Goal: Task Accomplishment & Management: Manage account settings

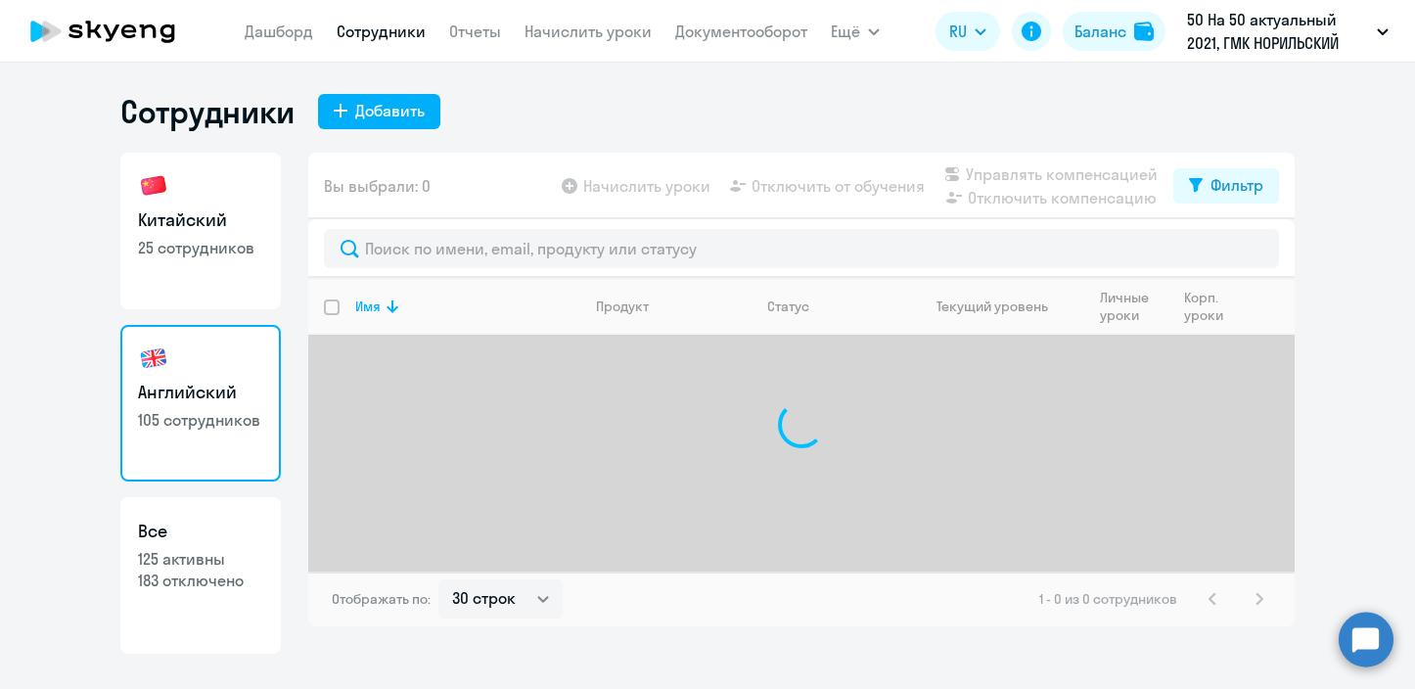
select select "30"
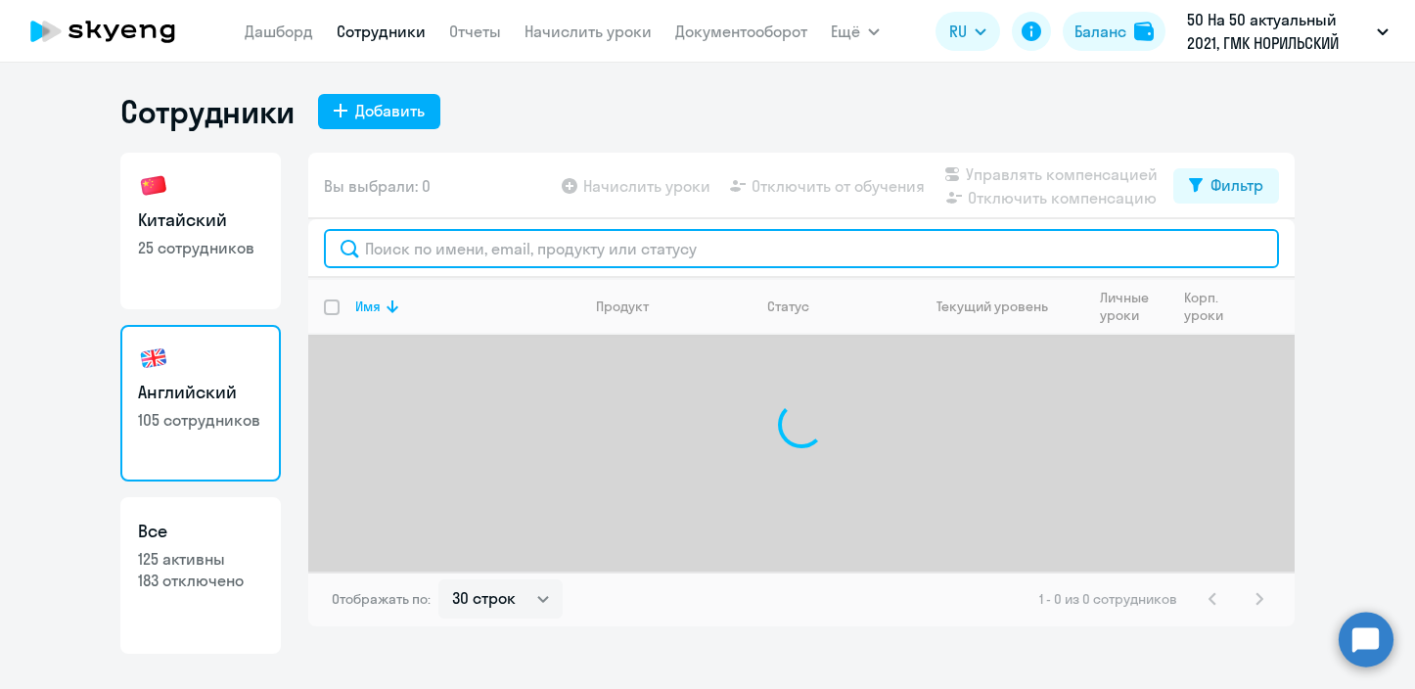
click at [458, 255] on input "text" at bounding box center [801, 248] width 955 height 39
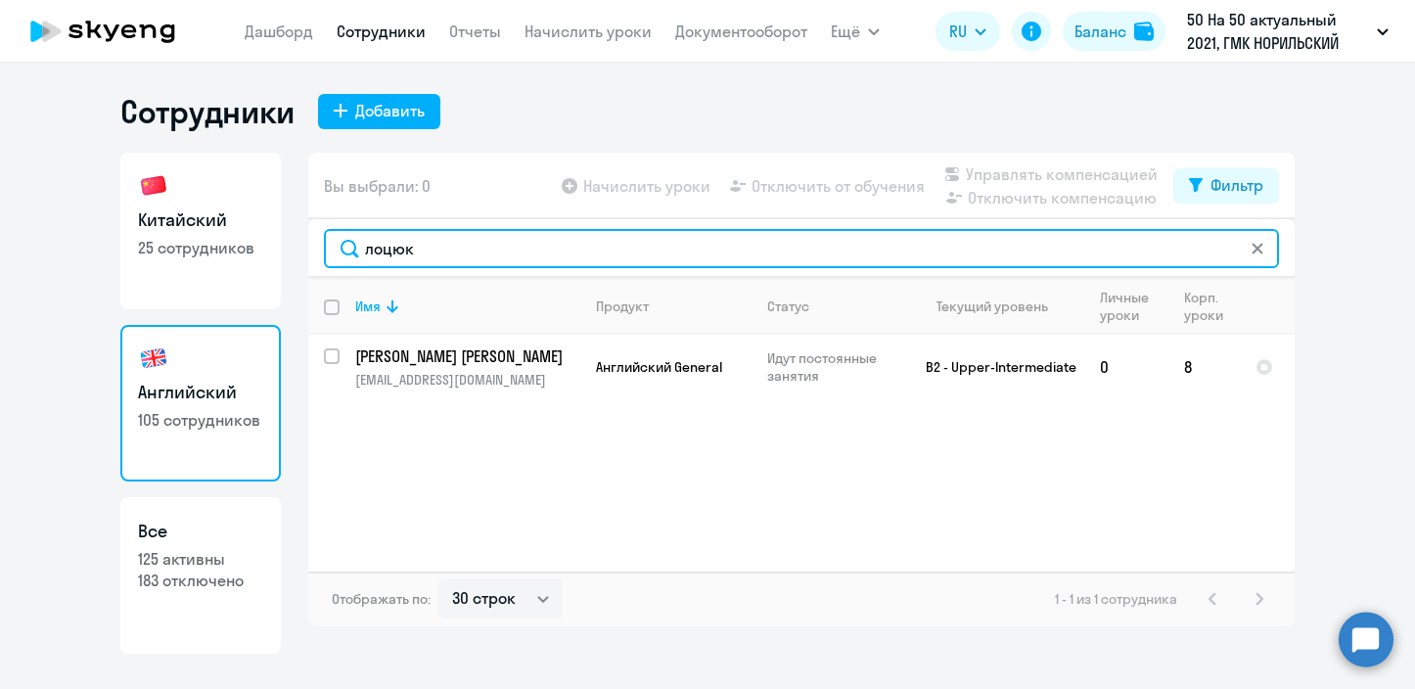
drag, startPoint x: 520, startPoint y: 245, endPoint x: 120, endPoint y: 212, distance: 400.7
click at [120, 212] on div "Китайский 25 сотрудников Английский 105 сотрудников Все 125 активны 183 отключе…" at bounding box center [707, 403] width 1175 height 501
drag, startPoint x: 557, startPoint y: 248, endPoint x: 126, endPoint y: 235, distance: 430.9
click at [126, 235] on div "Китайский 25 сотрудников Английский 105 сотрудников Все 125 активны 183 отключе…" at bounding box center [707, 403] width 1175 height 501
drag, startPoint x: 445, startPoint y: 249, endPoint x: 117, endPoint y: 234, distance: 328.2
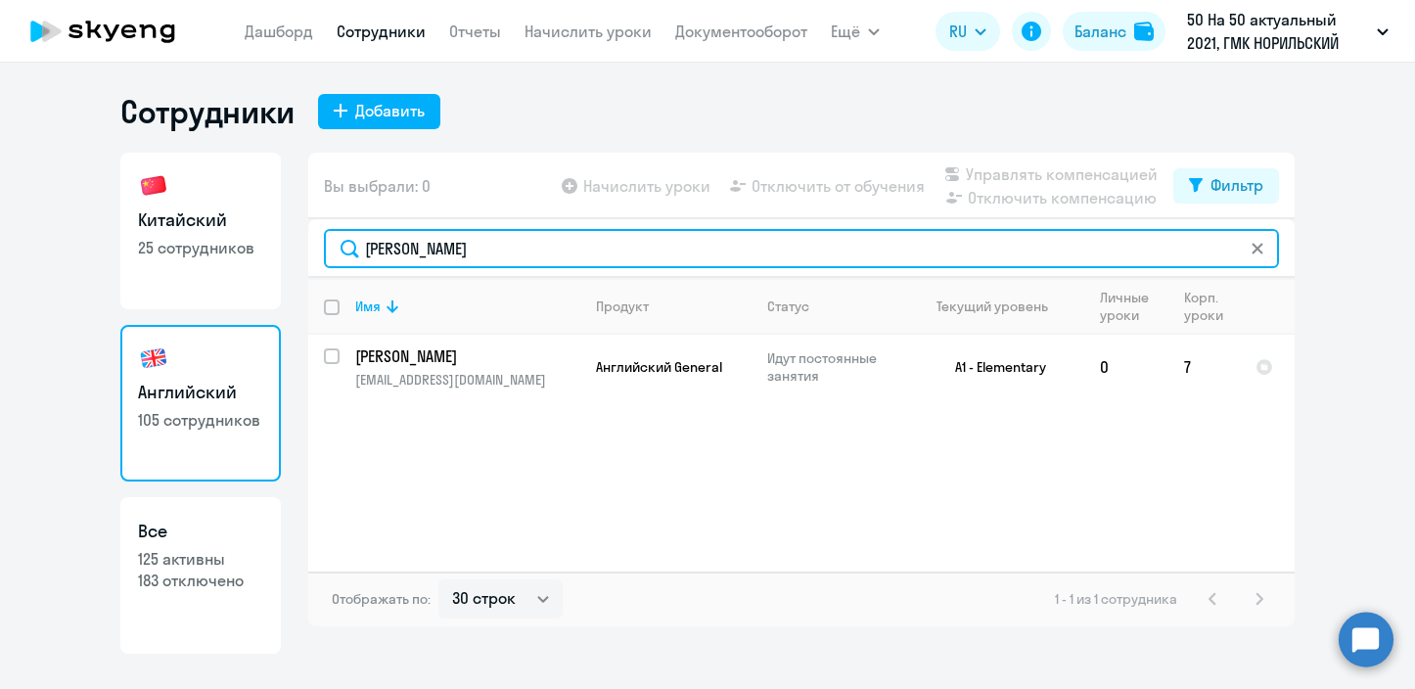
click at [117, 234] on ng-component "Сотрудники Добавить Китайский 25 сотрудников Английский 105 сотрудников Все 125…" at bounding box center [707, 373] width 1415 height 562
click at [637, 250] on input "[PERSON_NAME]" at bounding box center [801, 248] width 955 height 39
drag, startPoint x: 640, startPoint y: 249, endPoint x: 69, endPoint y: 215, distance: 571.6
click at [69, 215] on ng-component "Сотрудники Добавить Китайский 25 сотрудников Английский 105 сотрудников Все 125…" at bounding box center [707, 373] width 1415 height 562
drag, startPoint x: 349, startPoint y: 242, endPoint x: 180, endPoint y: 232, distance: 169.6
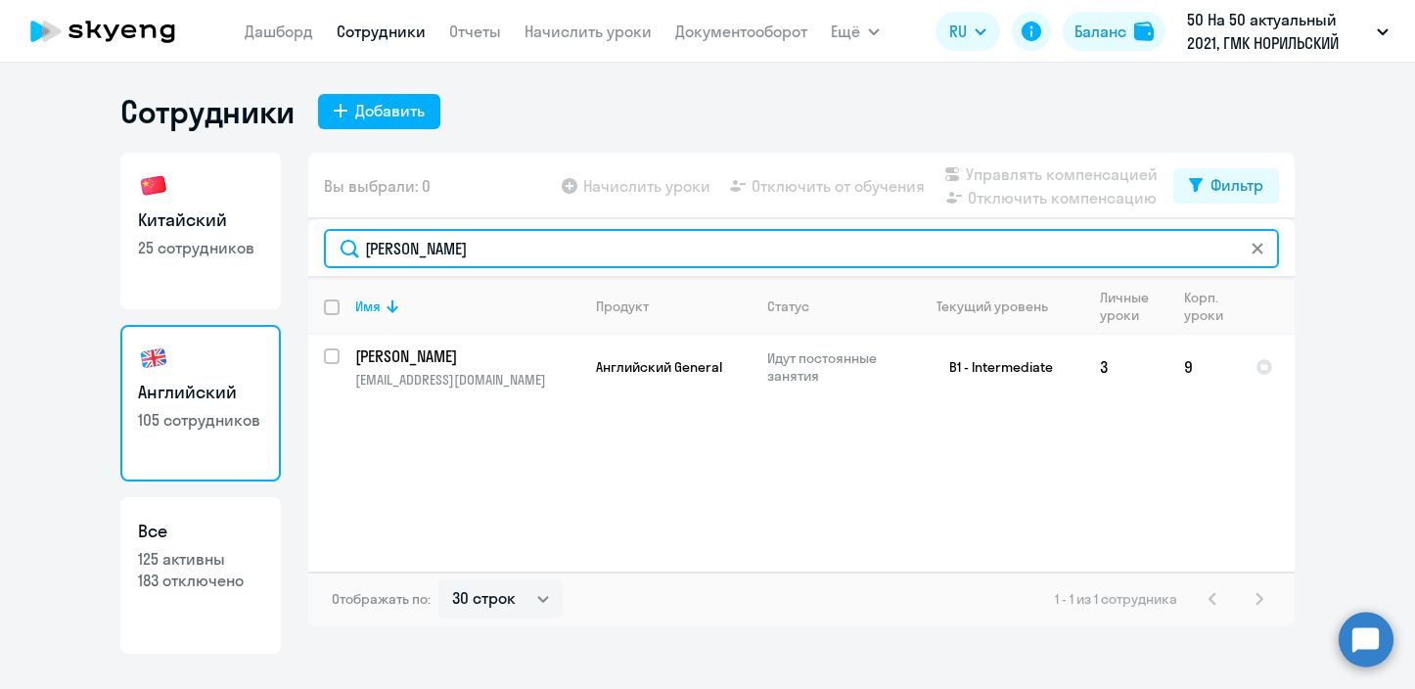
click at [180, 232] on div "Китайский 25 сотрудников Английский 105 сотрудников Все 125 активны 183 отключе…" at bounding box center [707, 403] width 1175 height 501
drag, startPoint x: 491, startPoint y: 244, endPoint x: 305, endPoint y: 242, distance: 186.0
click at [305, 242] on div "Китайский 25 сотрудников Английский 105 сотрудников Все 125 активны 183 отключе…" at bounding box center [707, 403] width 1175 height 501
type input "ларина"
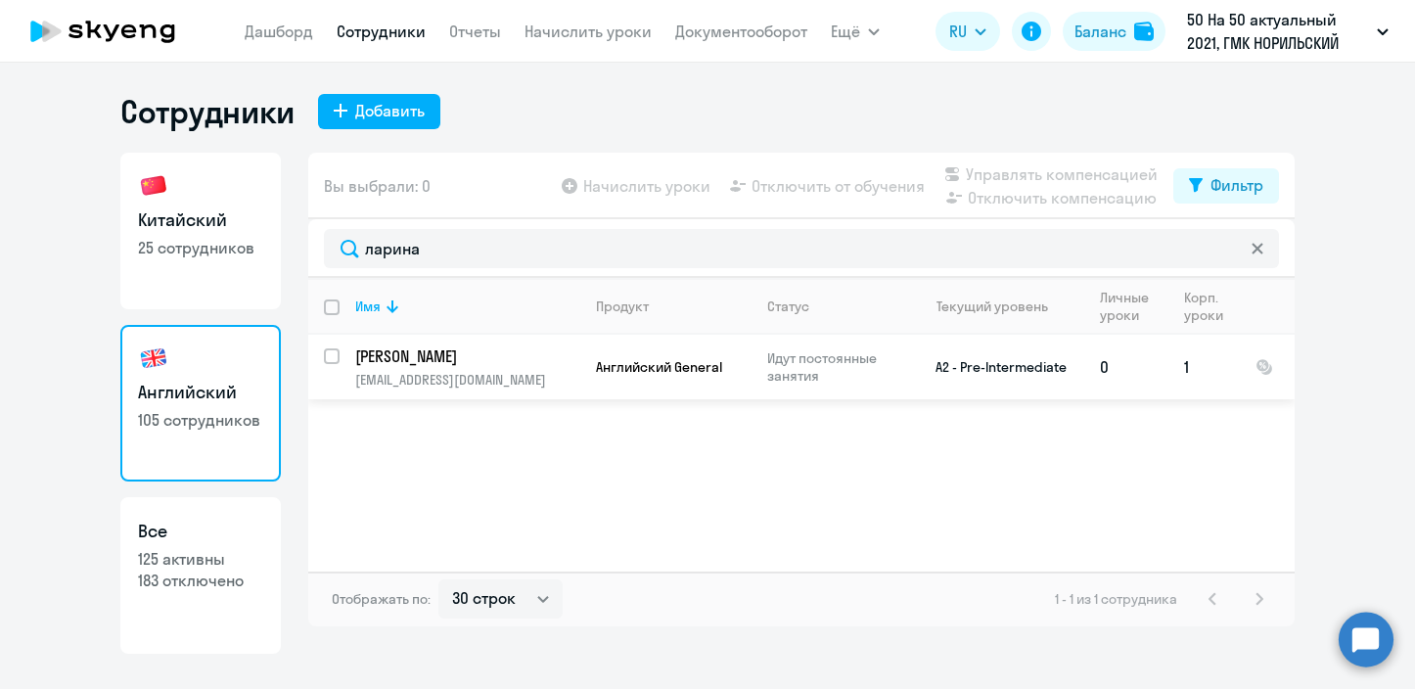
click at [331, 357] on input "select row 1853664" at bounding box center [343, 367] width 39 height 39
checkbox input "true"
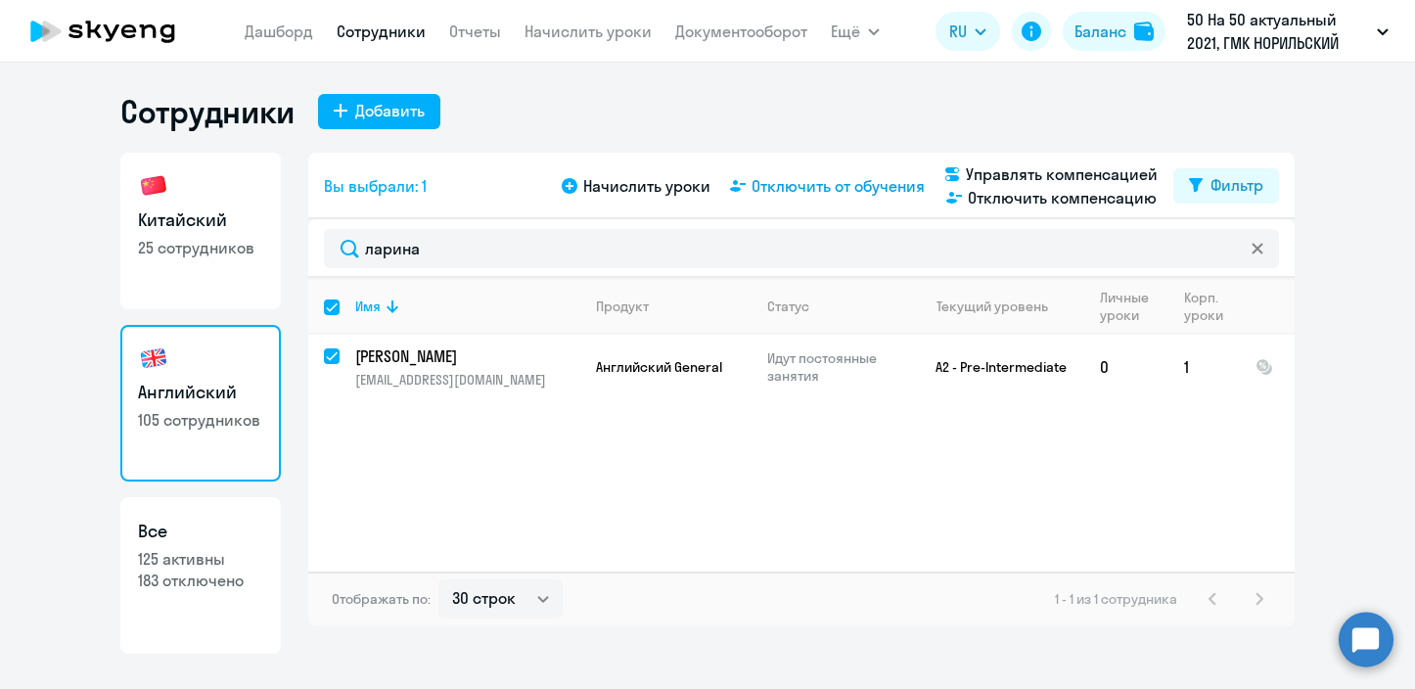
click at [793, 188] on span "Отключить от обучения" at bounding box center [838, 185] width 173 height 23
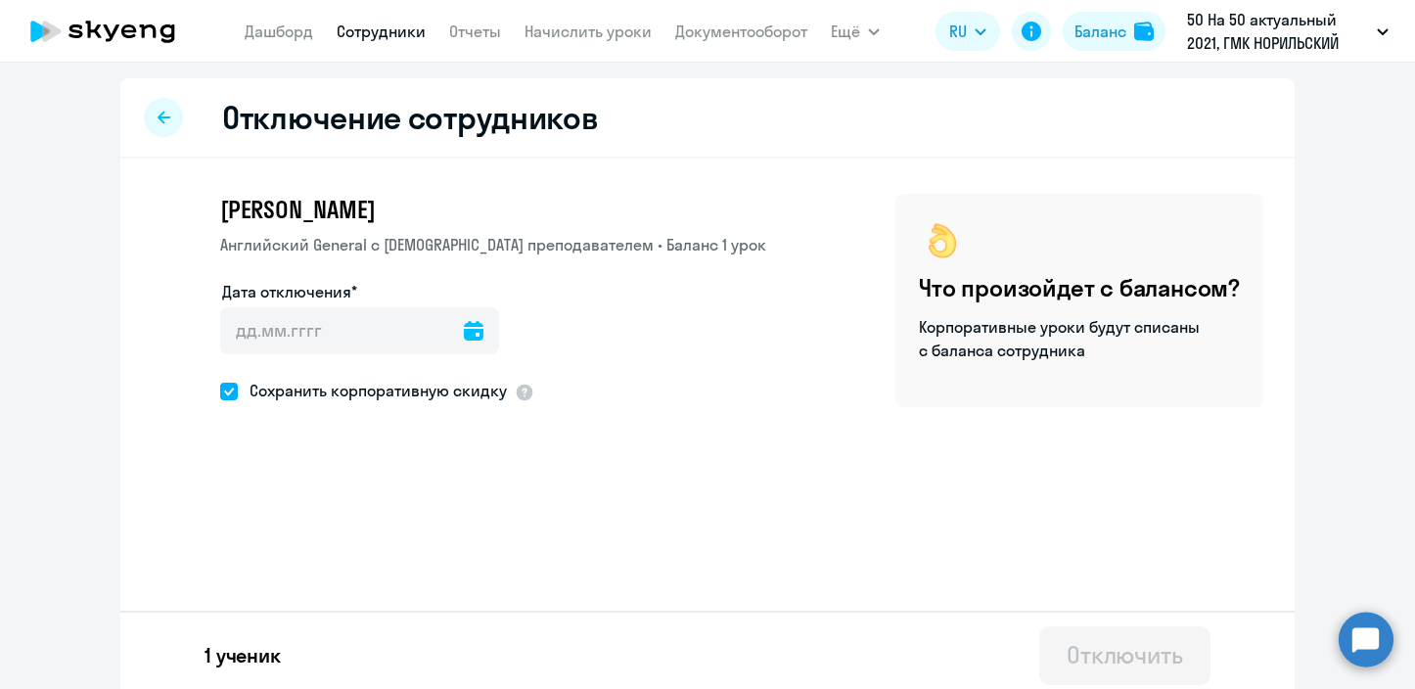
click at [464, 326] on icon at bounding box center [474, 331] width 20 height 20
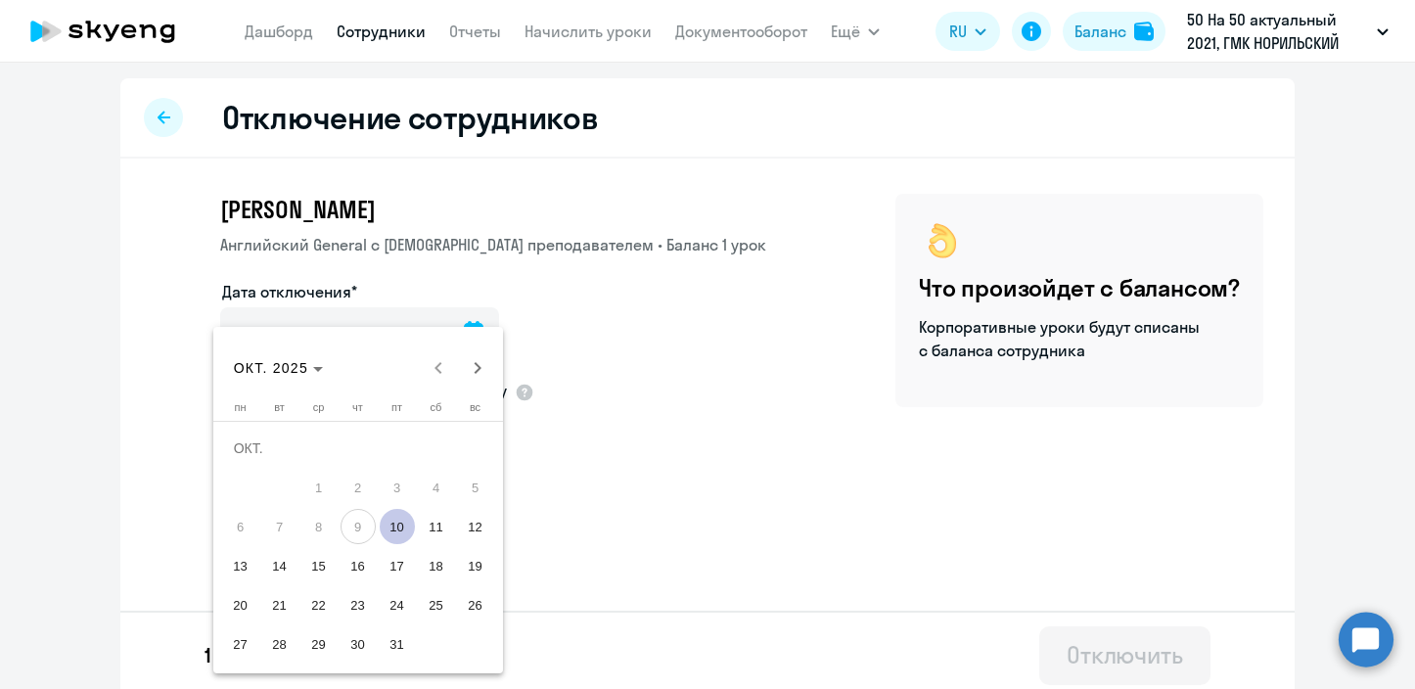
click at [238, 557] on span "13" at bounding box center [240, 565] width 35 height 35
type input "[DATE]"
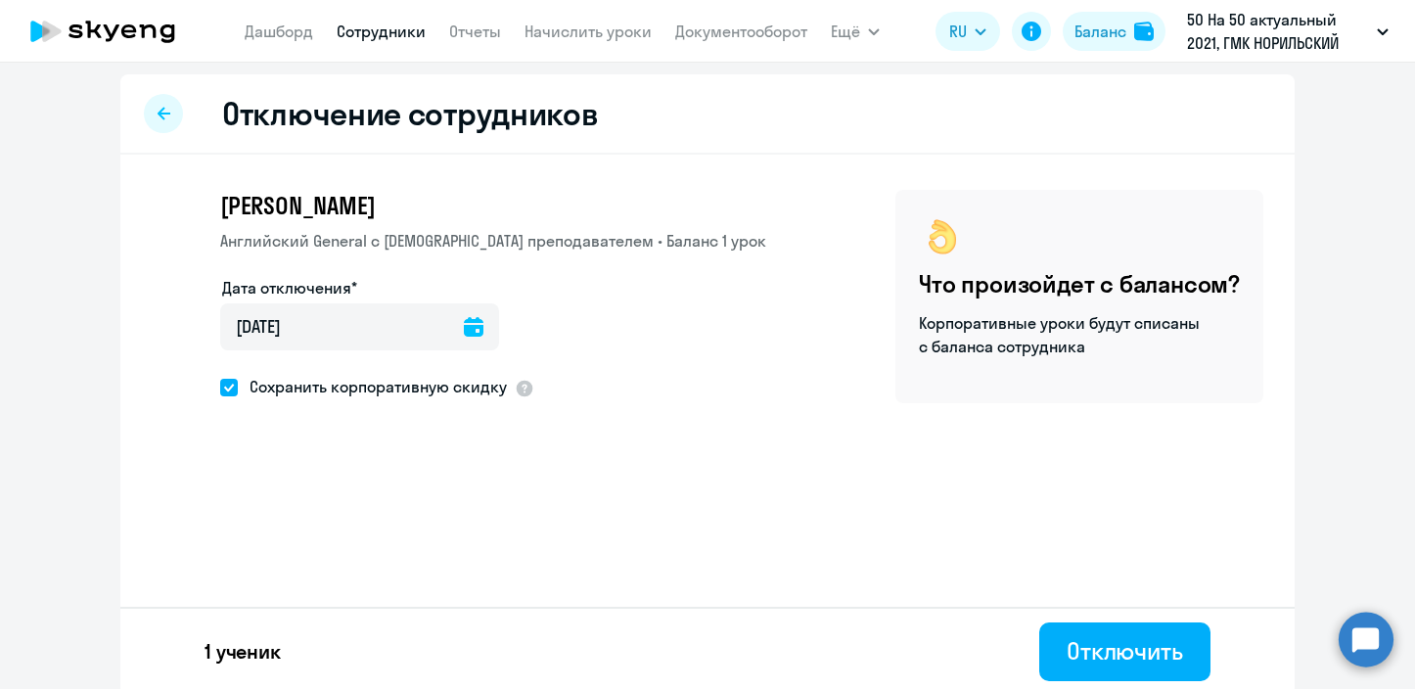
scroll to position [9, 0]
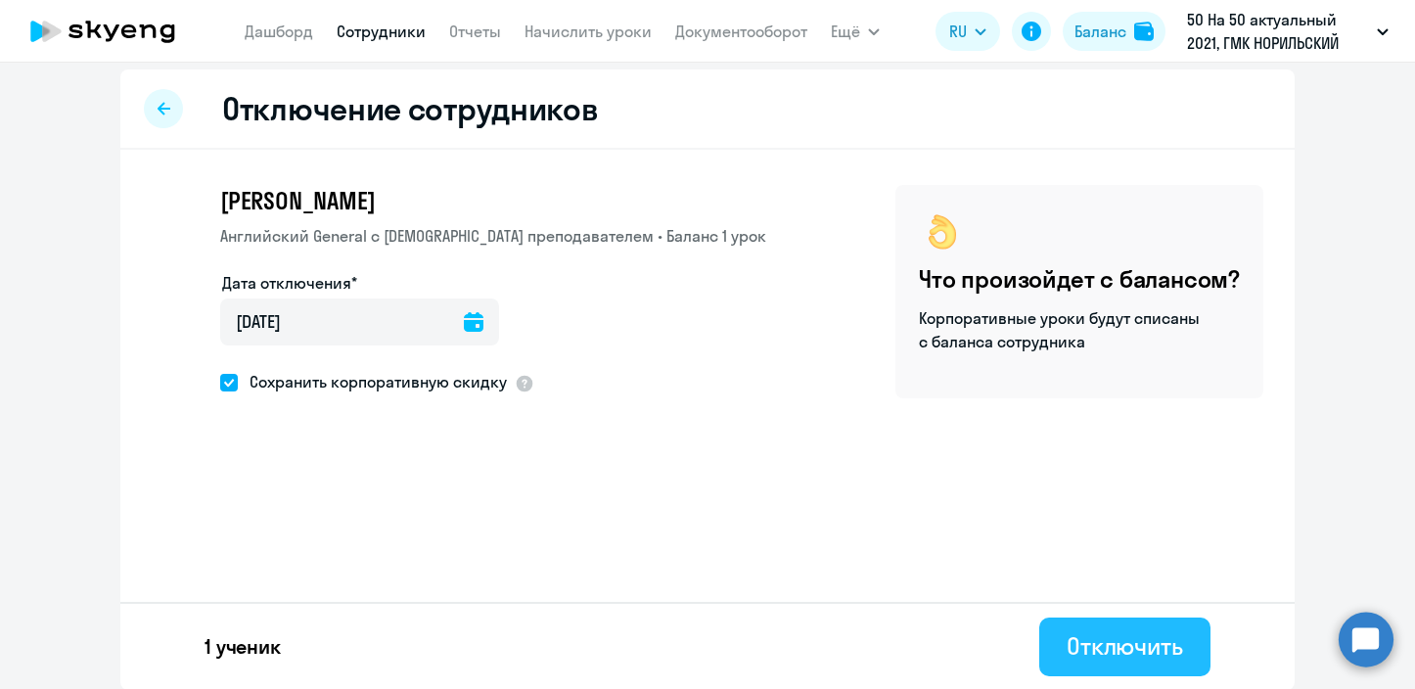
click at [1145, 638] on div "Отключить" at bounding box center [1125, 645] width 116 height 31
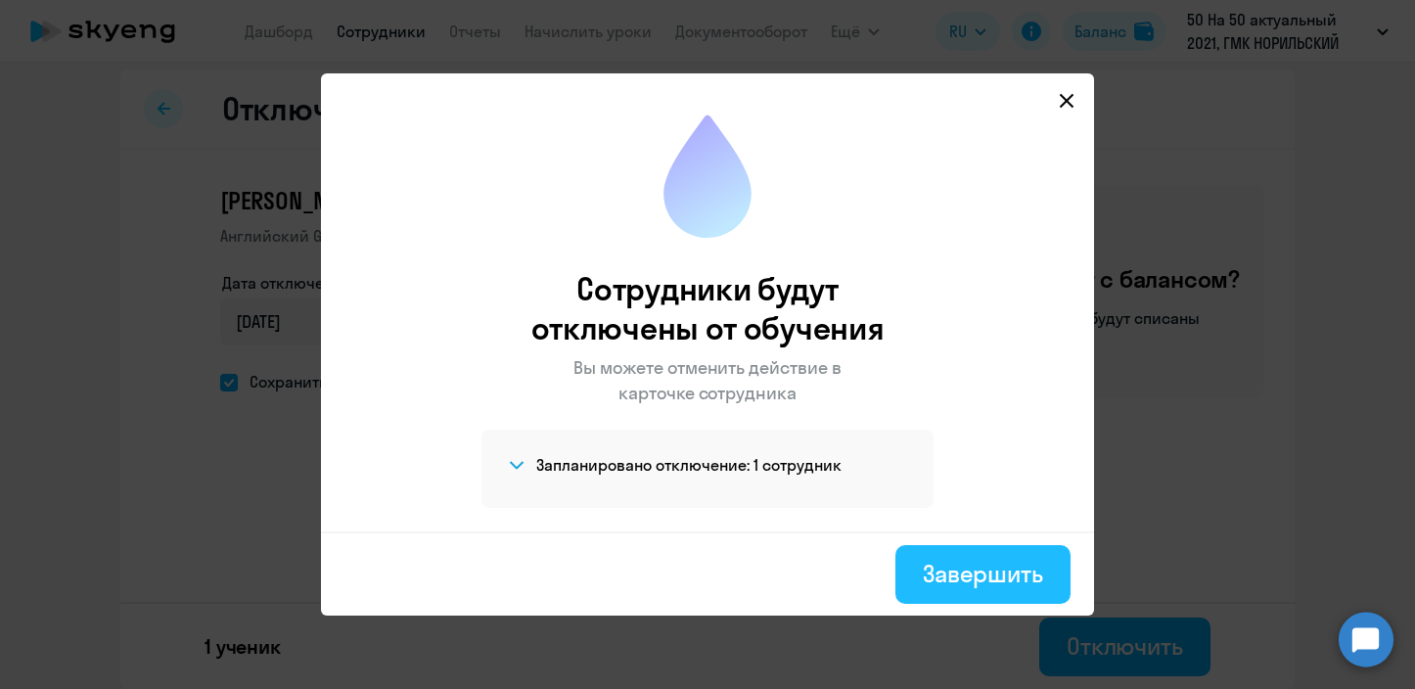
click at [1004, 566] on div "Завершить" at bounding box center [983, 573] width 120 height 31
select select "30"
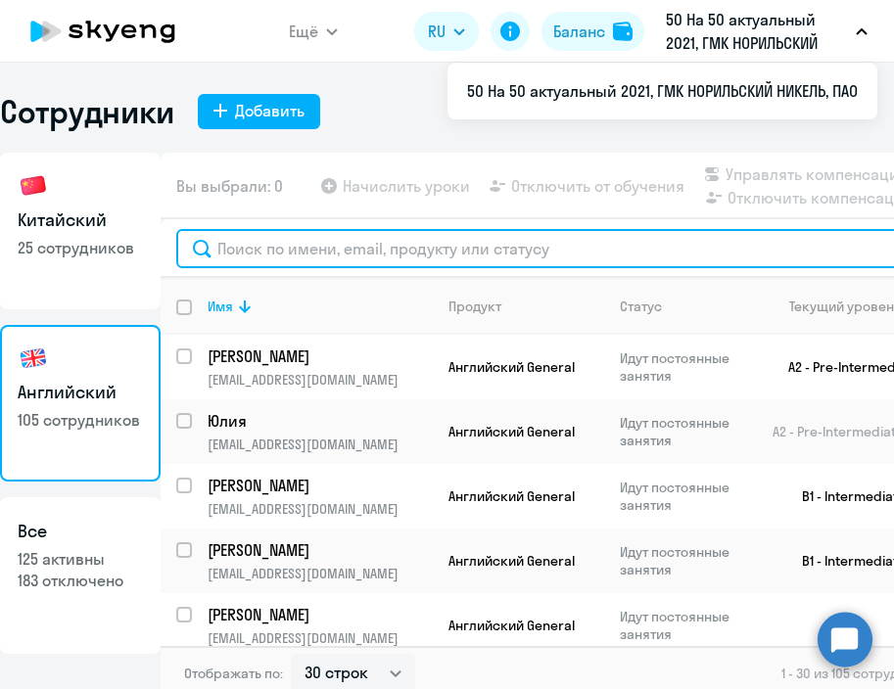
click at [339, 239] on input "text" at bounding box center [607, 248] width 862 height 39
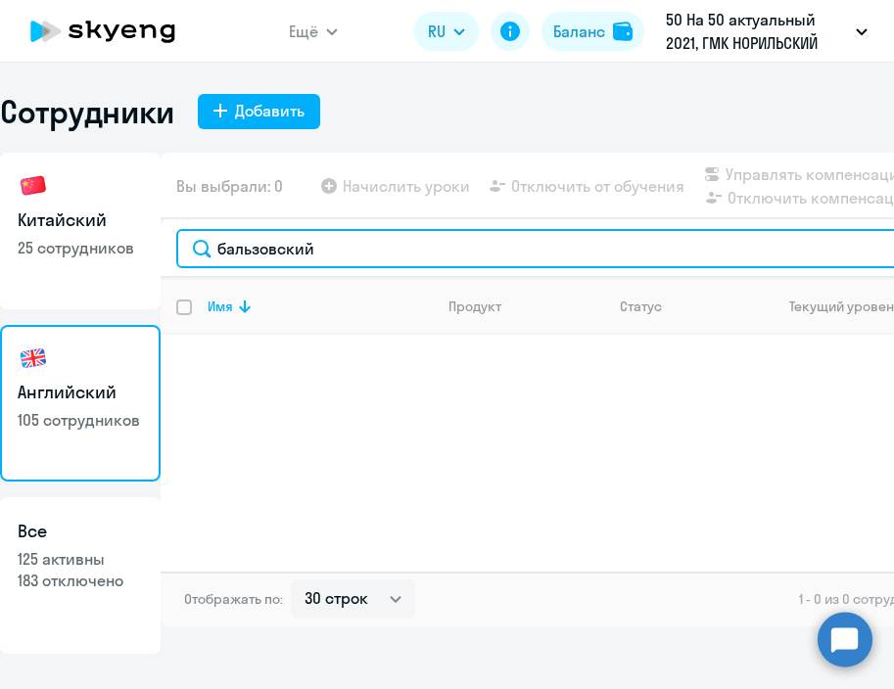
click at [423, 241] on input "бальзовский" at bounding box center [607, 248] width 862 height 39
paste input "[EMAIL_ADDRESS][DOMAIN_NAME]"
click at [443, 256] on input "[EMAIL_ADDRESS][DOMAIN_NAME]" at bounding box center [607, 248] width 862 height 39
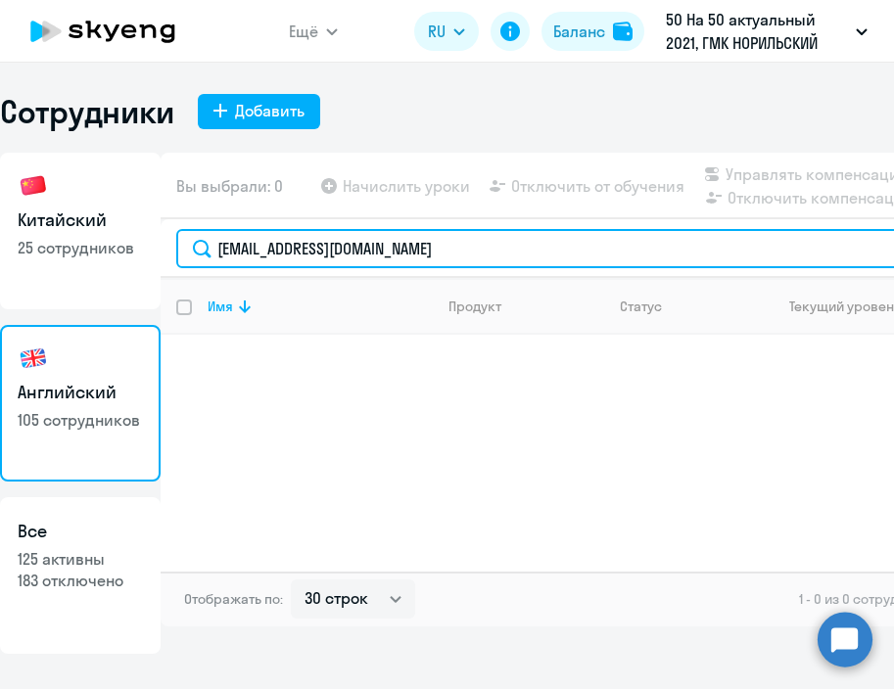
click at [443, 256] on input "[EMAIL_ADDRESS][DOMAIN_NAME]" at bounding box center [607, 248] width 862 height 39
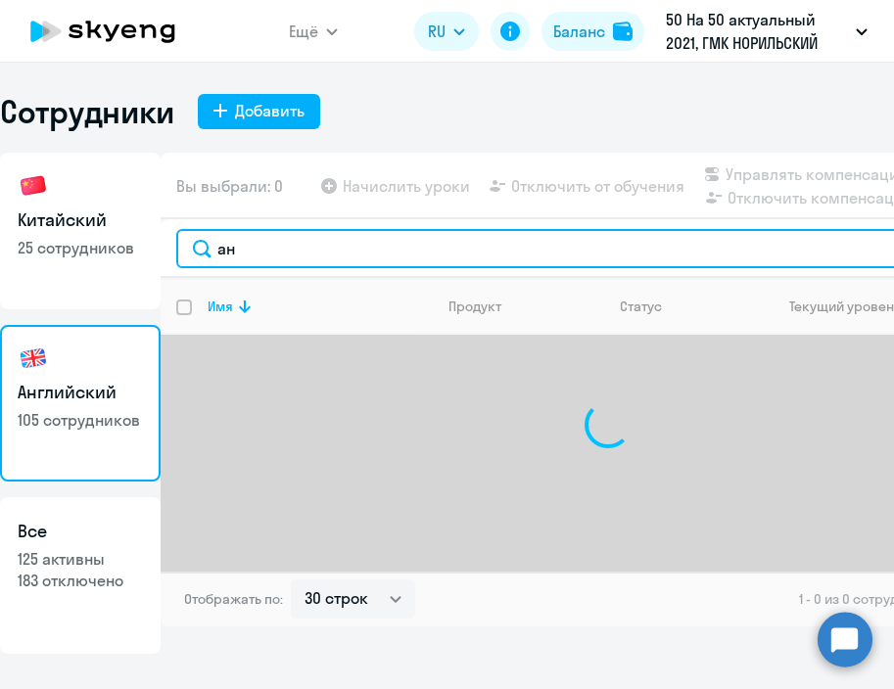
type input "[PERSON_NAME]"
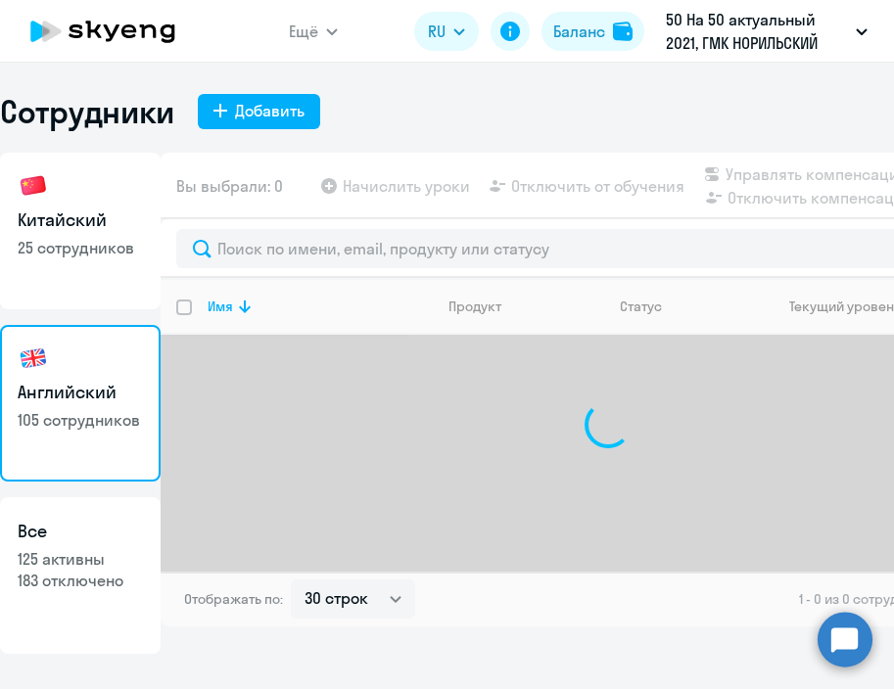
click at [444, 143] on div "Сотрудники Добавить Китайский 25 сотрудников Английский 105 сотрудников Все 125…" at bounding box center [447, 373] width 894 height 562
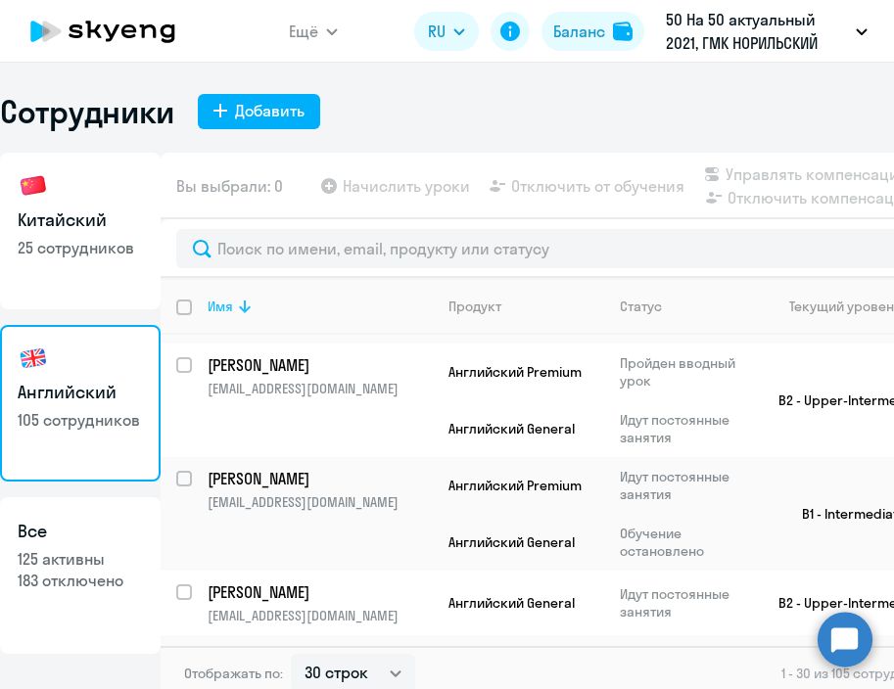
scroll to position [778, 0]
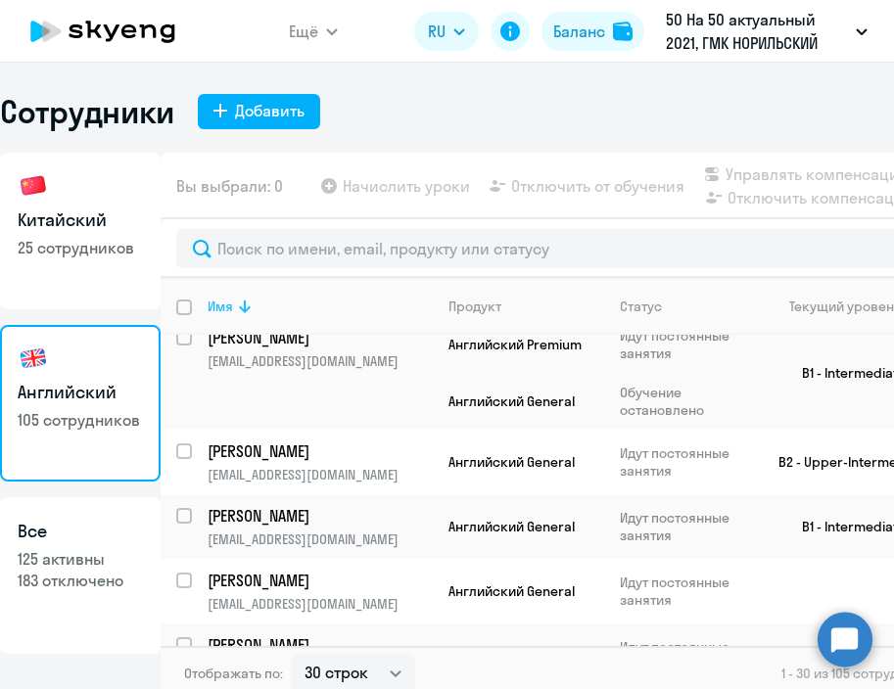
click at [254, 300] on icon at bounding box center [244, 306] width 23 height 23
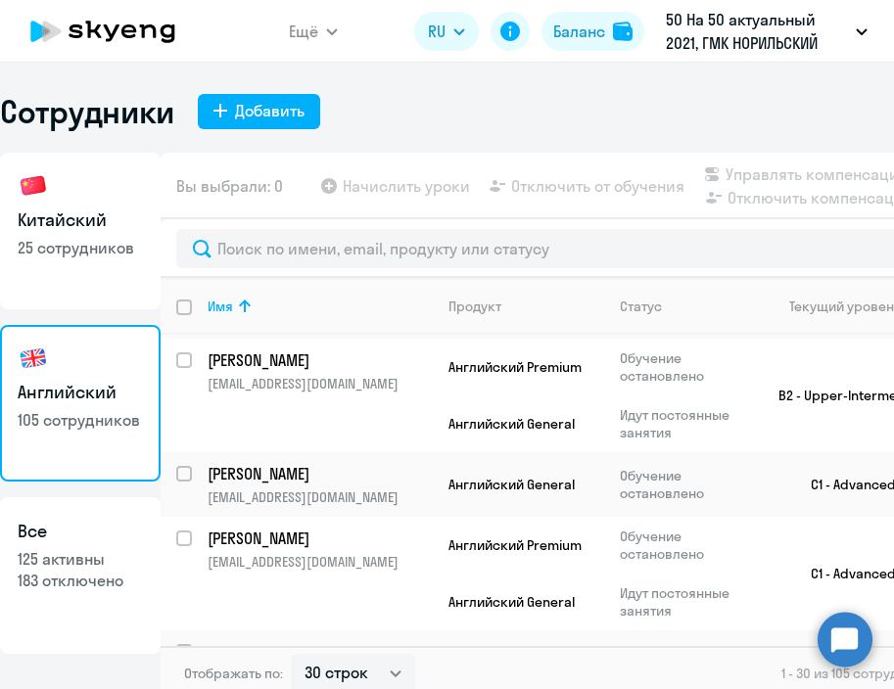
scroll to position [557, 0]
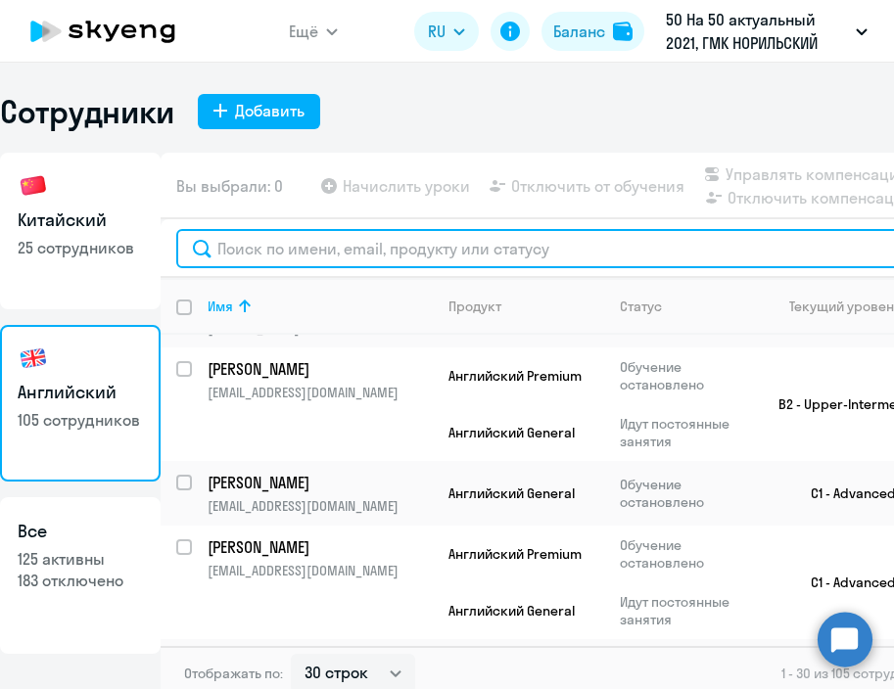
click at [347, 252] on input "text" at bounding box center [607, 248] width 862 height 39
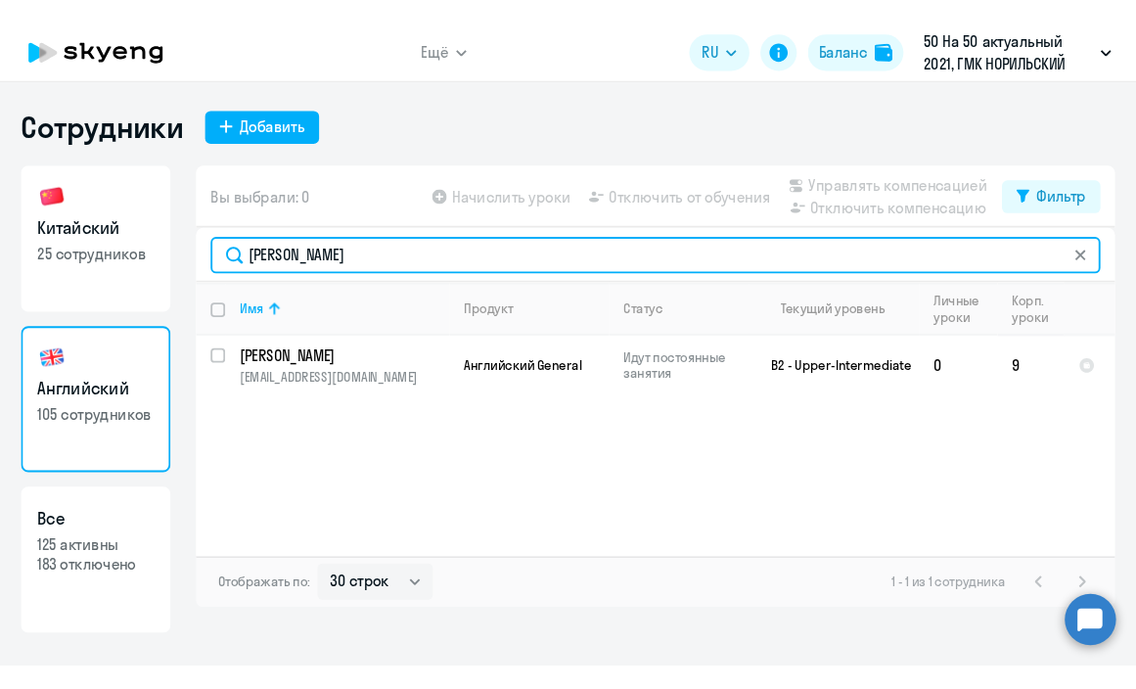
scroll to position [0, 0]
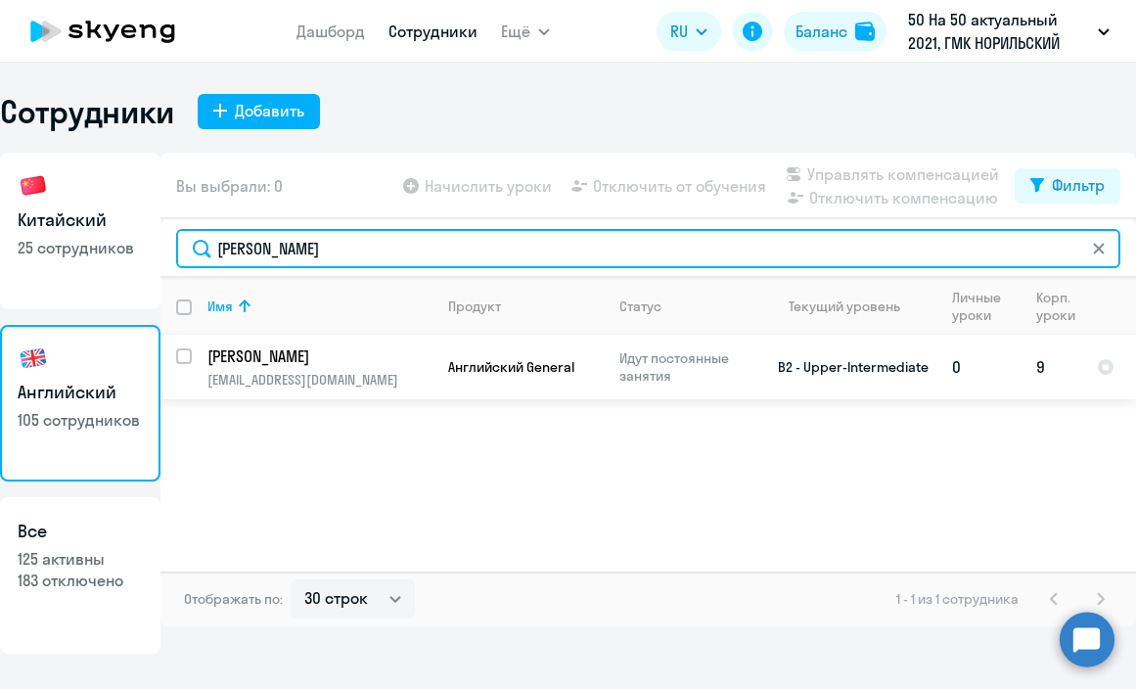
type input "[PERSON_NAME]"
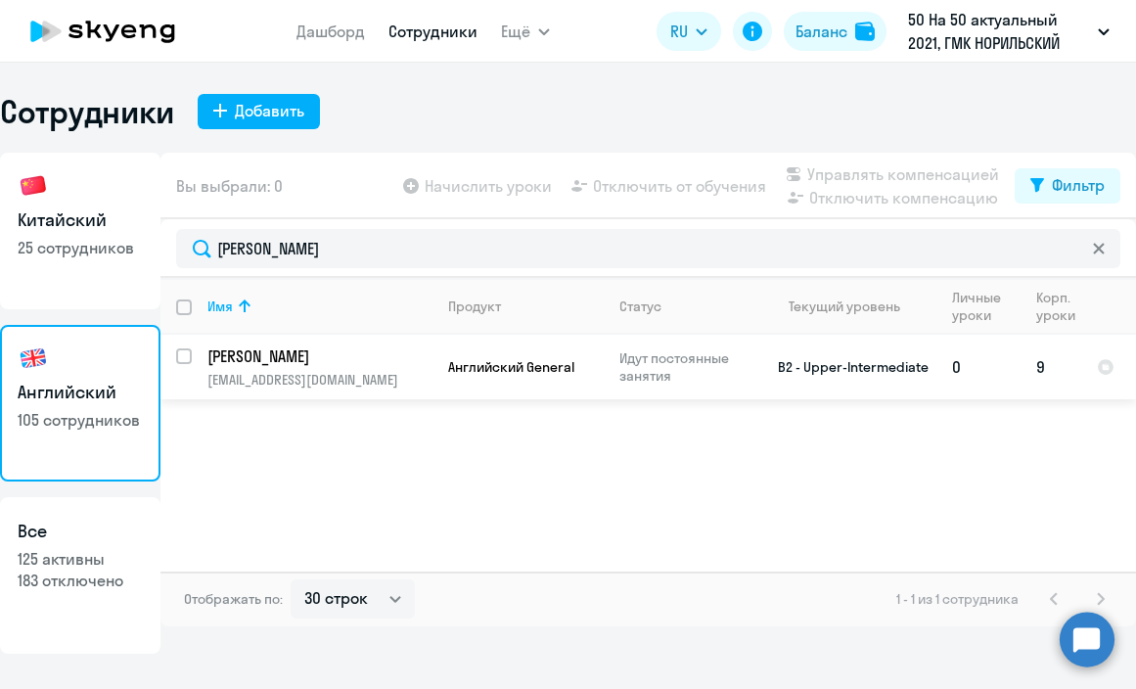
click at [184, 359] on input "select row 37866509" at bounding box center [195, 367] width 39 height 39
checkbox input "true"
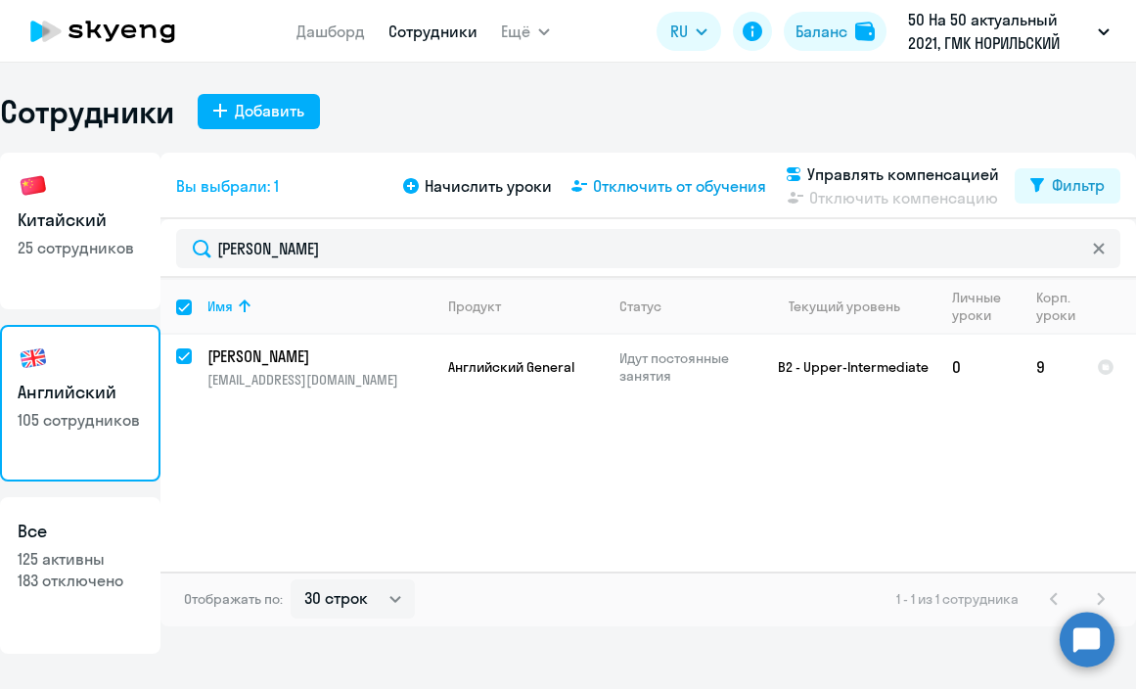
click at [669, 185] on span "Отключить от обучения" at bounding box center [679, 185] width 173 height 23
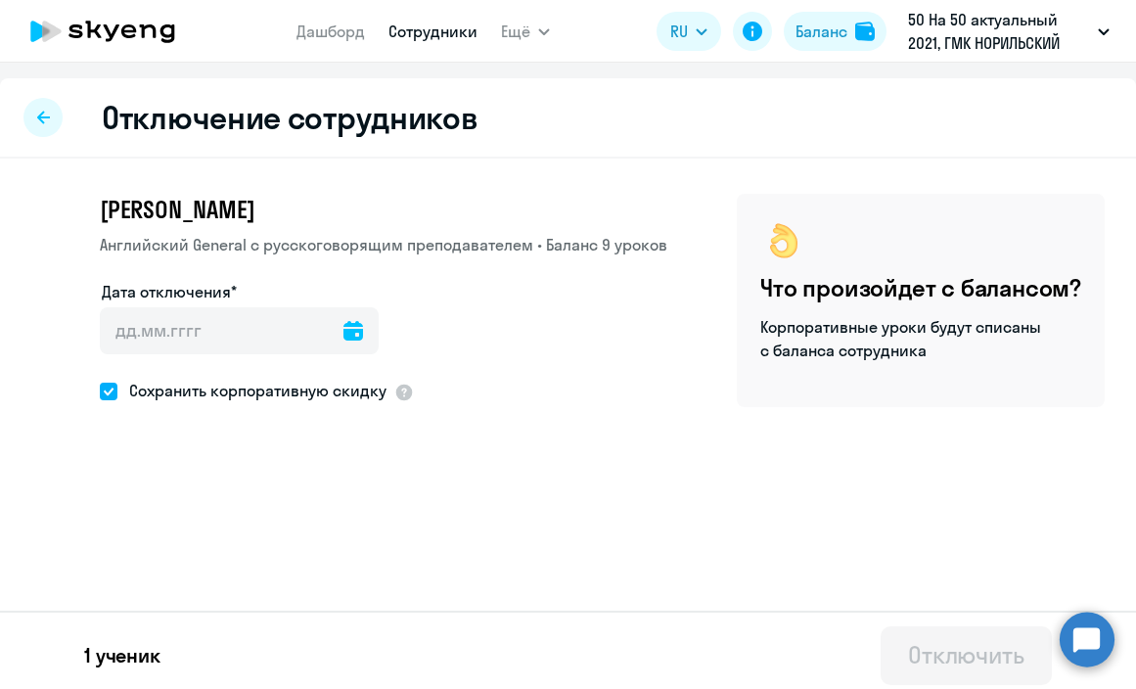
click at [344, 324] on icon at bounding box center [354, 331] width 20 height 20
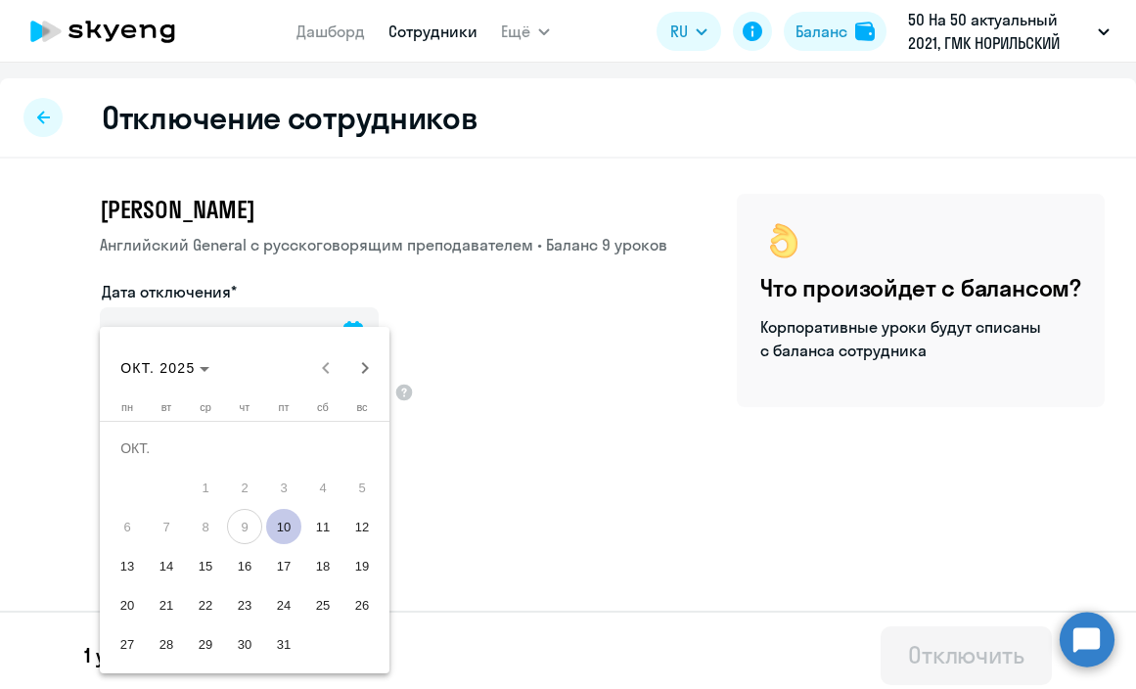
click at [116, 574] on span "13" at bounding box center [127, 565] width 35 height 35
type input "[DATE]"
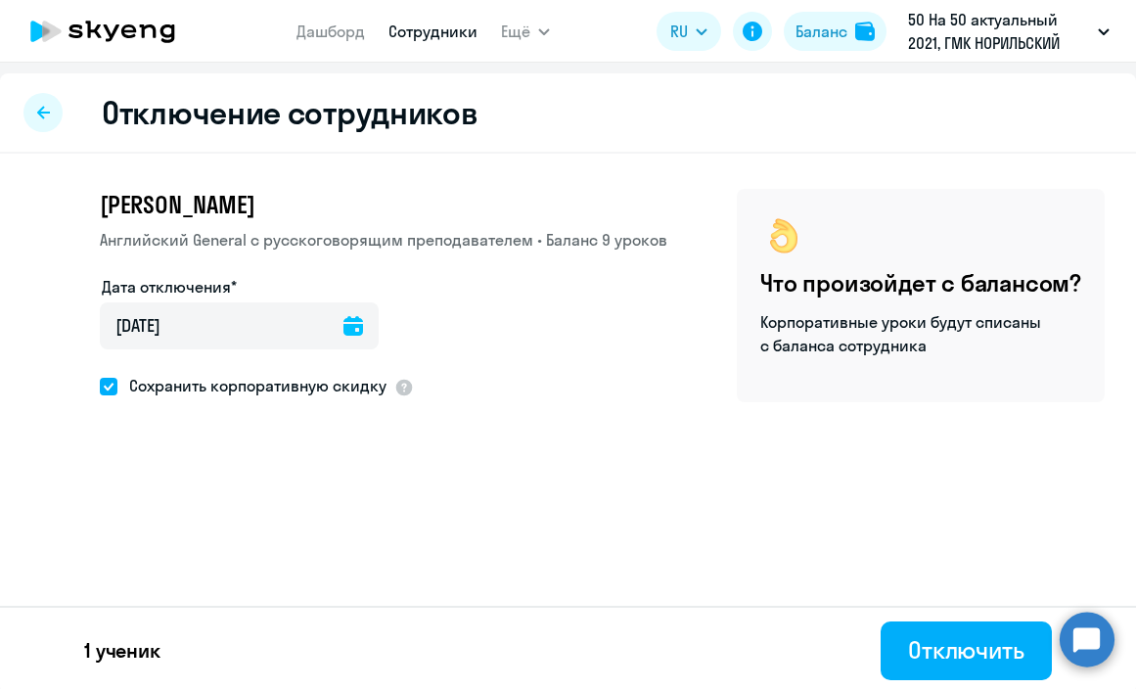
scroll to position [9, 0]
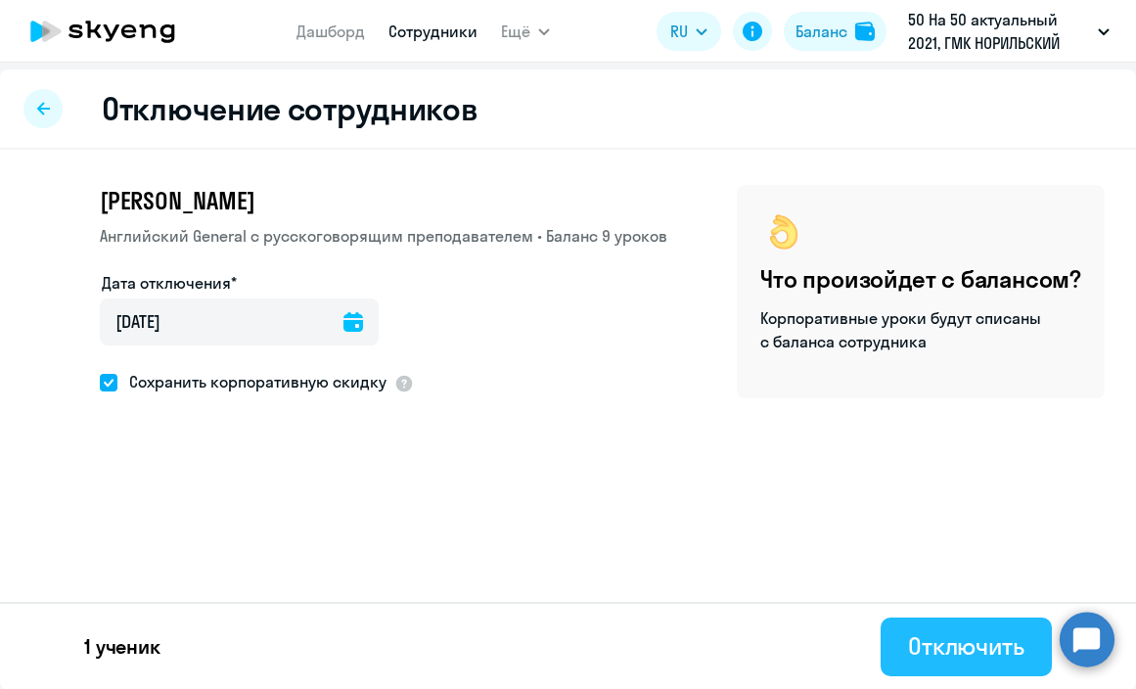
click at [939, 640] on div "Отключить" at bounding box center [966, 645] width 116 height 31
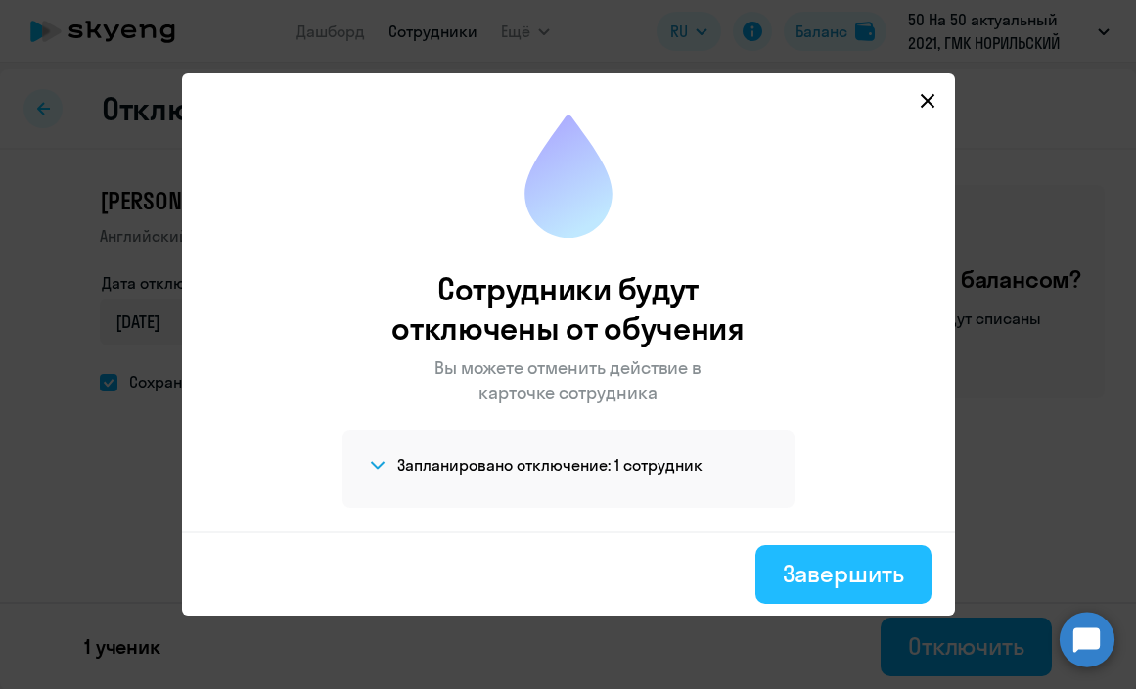
click at [799, 563] on div "Завершить" at bounding box center [843, 573] width 120 height 31
select select "30"
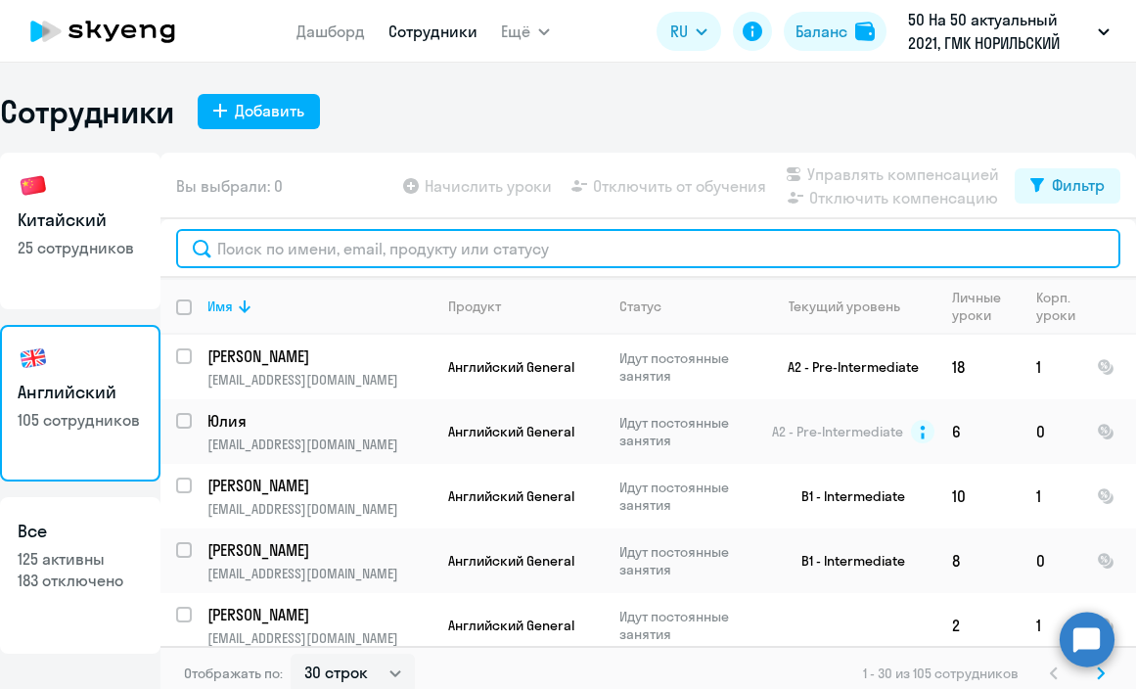
click at [341, 257] on input "text" at bounding box center [648, 248] width 945 height 39
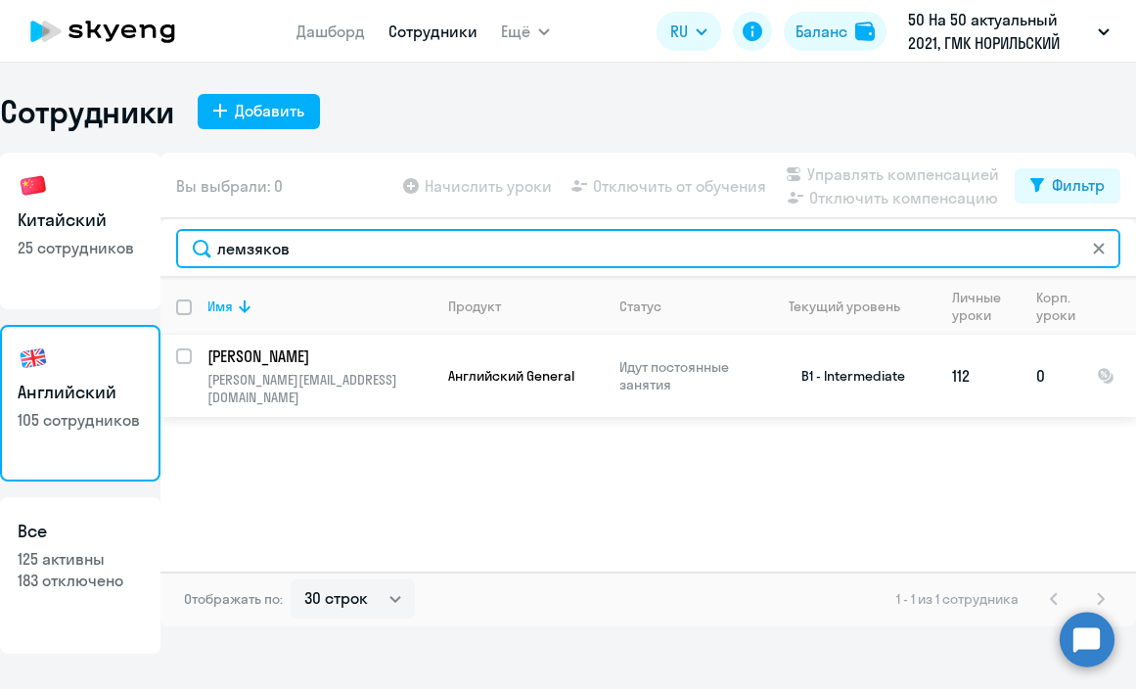
type input "лемзяков"
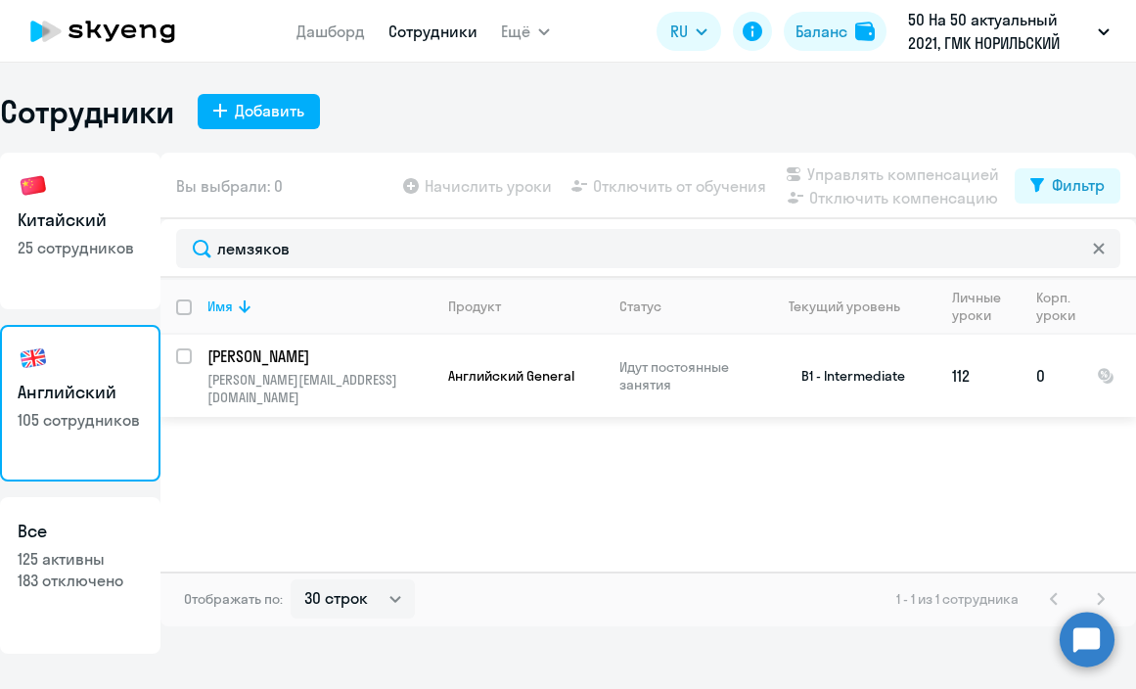
click at [183, 357] on input "select row 17650783" at bounding box center [195, 367] width 39 height 39
checkbox input "true"
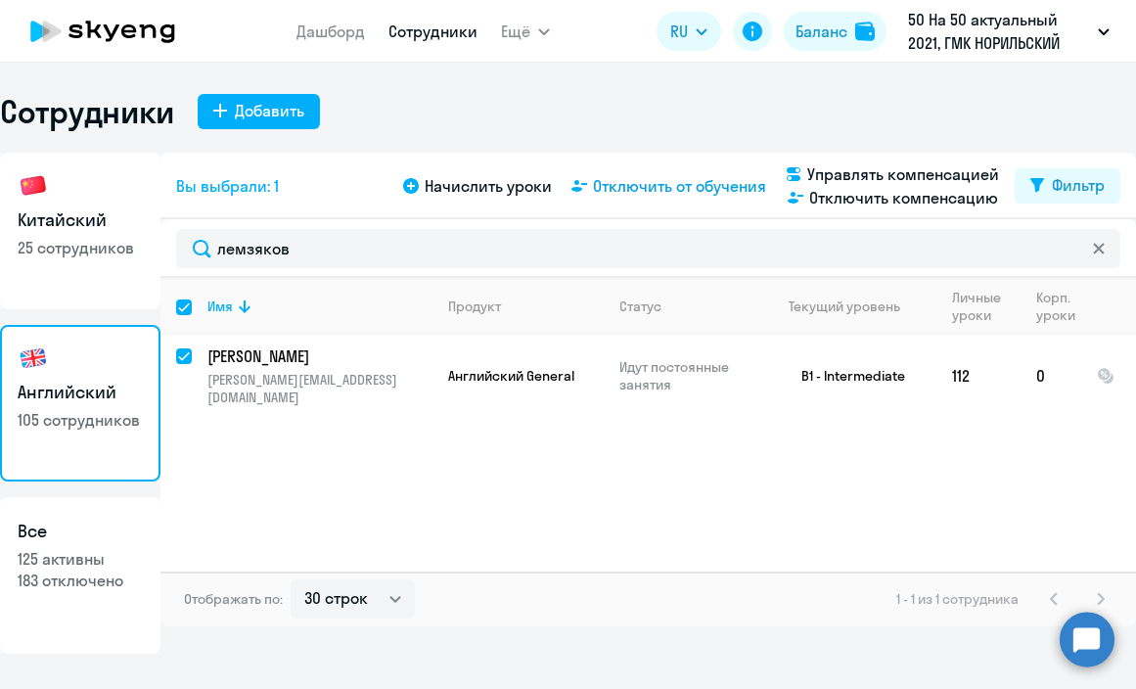
click at [664, 190] on span "Отключить от обучения" at bounding box center [679, 185] width 173 height 23
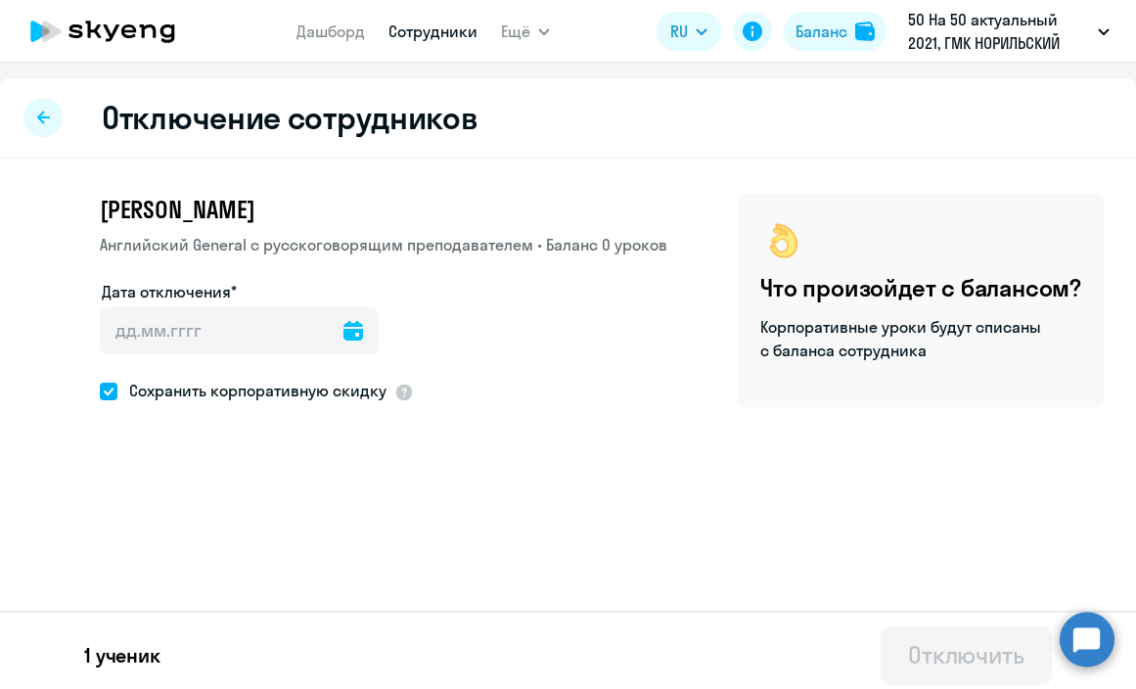
click at [282, 407] on div "[PERSON_NAME] [DEMOGRAPHIC_DATA] General с [DEMOGRAPHIC_DATA] преподавателем • …" at bounding box center [568, 351] width 1136 height 384
click at [284, 394] on span "Сохранить корпоративную скидку" at bounding box center [251, 390] width 269 height 23
click at [100, 392] on input "Сохранить корпоративную скидку" at bounding box center [99, 391] width 1 height 1
checkbox input "false"
click at [344, 334] on icon at bounding box center [354, 331] width 20 height 20
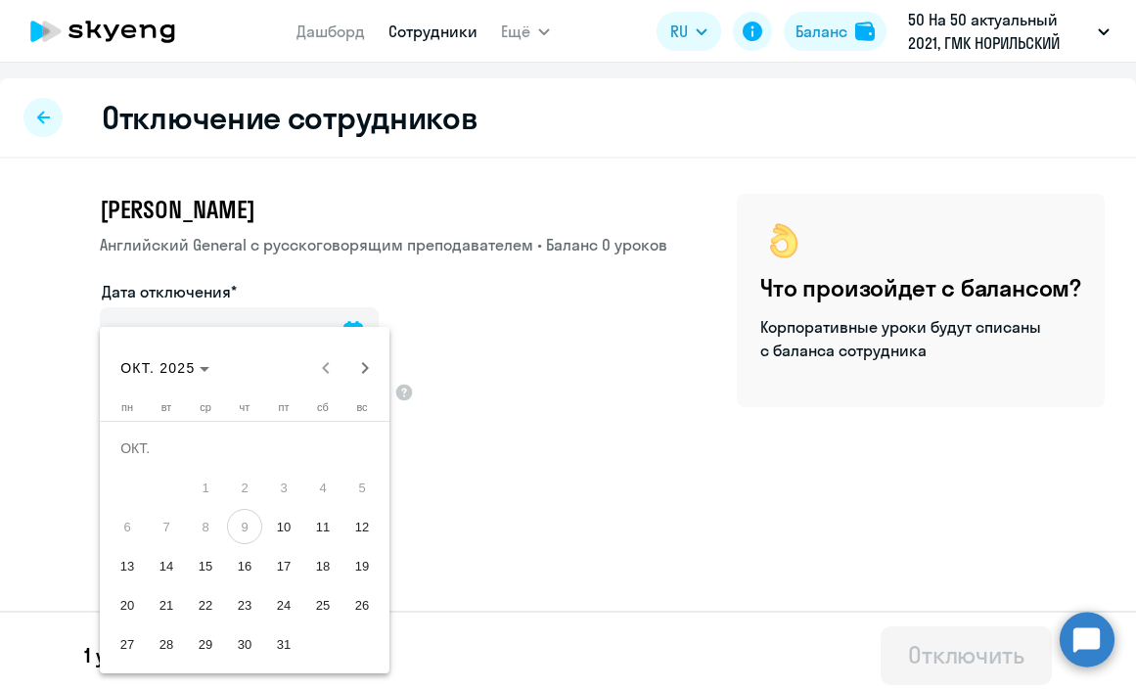
click at [128, 557] on span "13" at bounding box center [127, 565] width 35 height 35
type input "[DATE]"
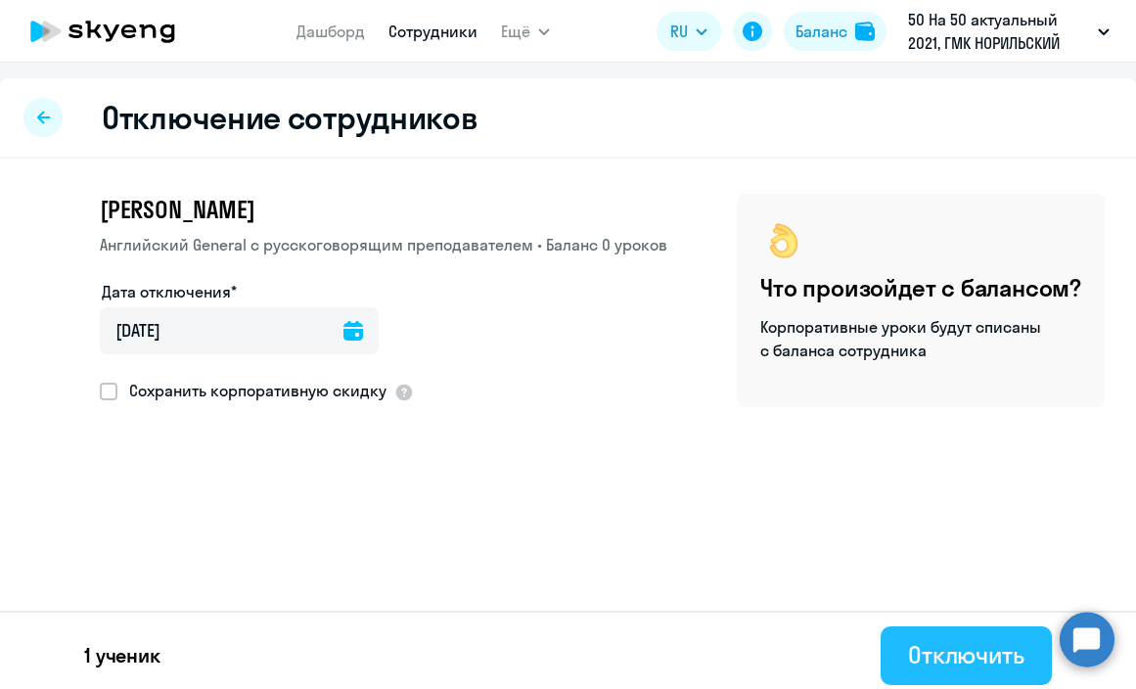
click at [964, 653] on div "Отключить" at bounding box center [966, 654] width 116 height 31
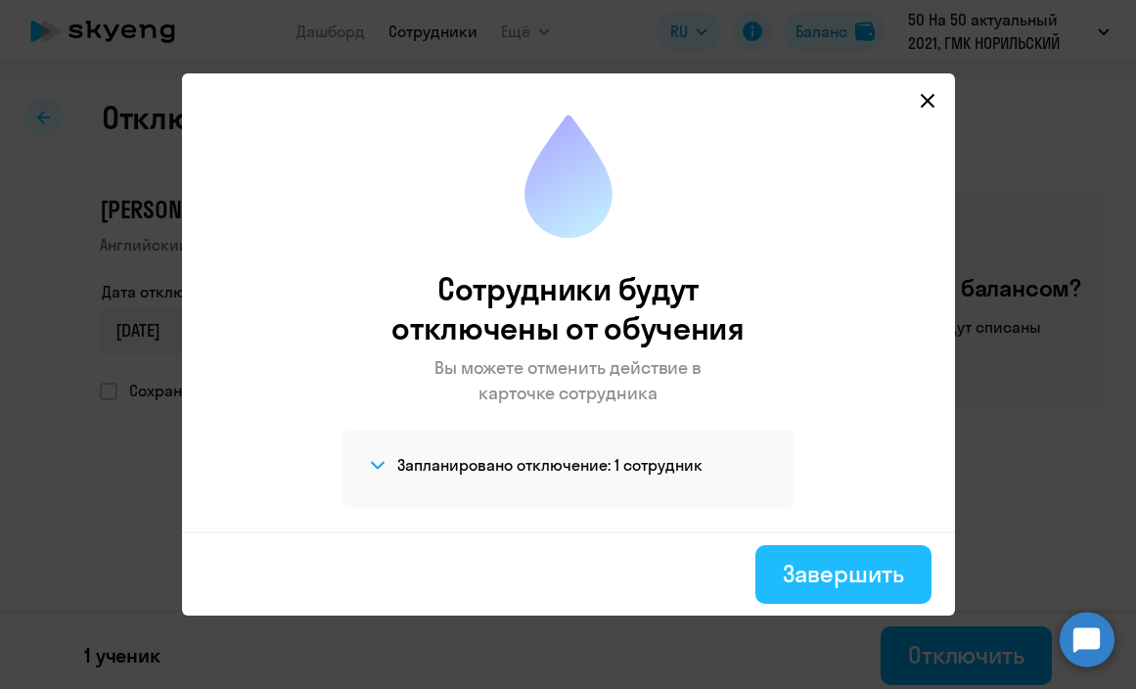
click at [880, 575] on div "Завершить" at bounding box center [843, 573] width 120 height 31
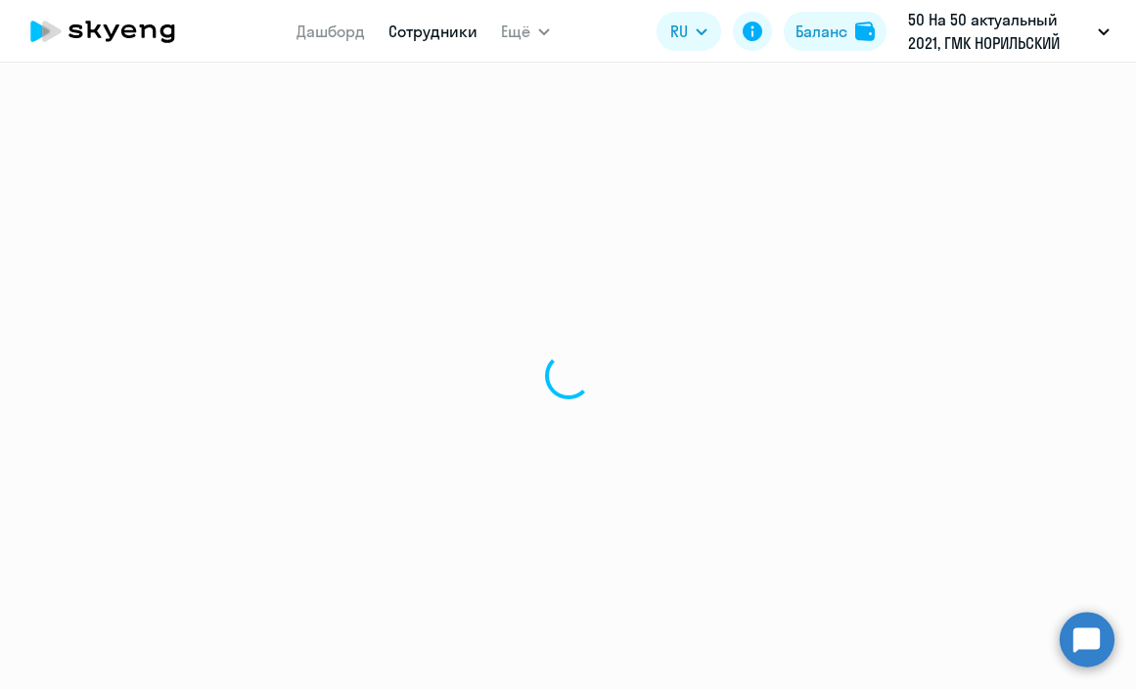
select select "30"
